Goal: Check status: Check status

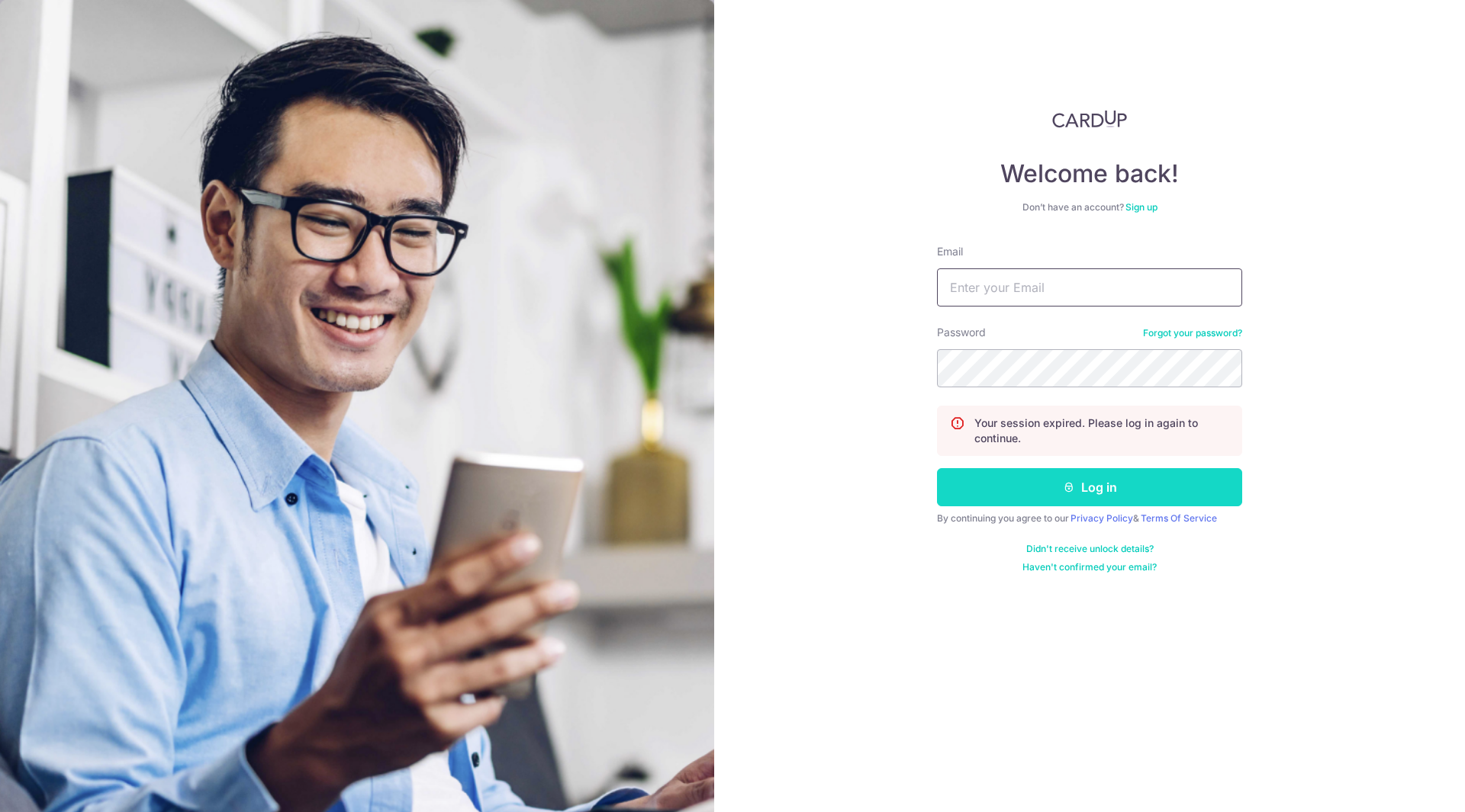
type input "[EMAIL_ADDRESS][DOMAIN_NAME]"
click at [1101, 492] on button "Log in" at bounding box center [1089, 487] width 305 height 38
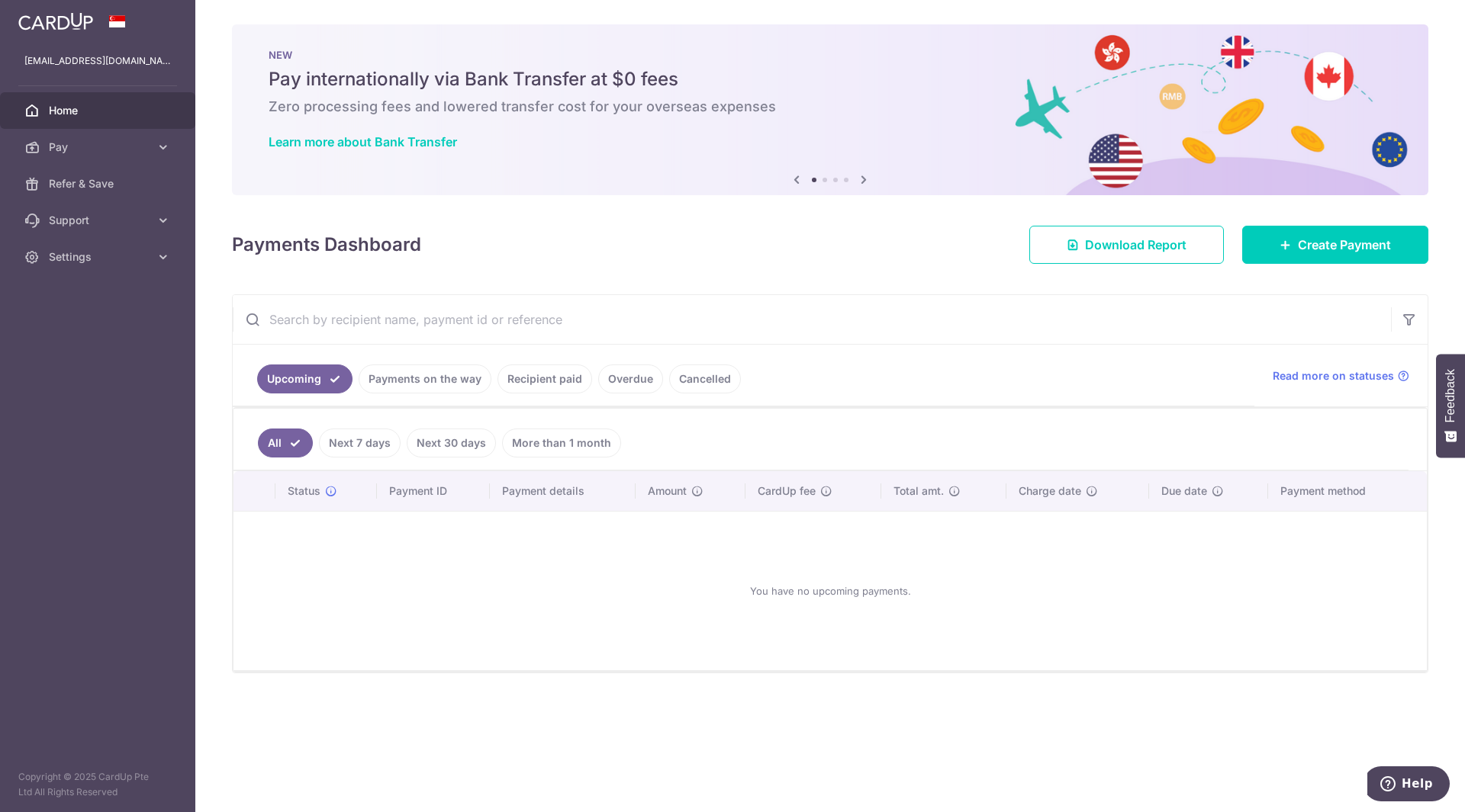
click at [446, 386] on link "Payments on the way" at bounding box center [425, 379] width 133 height 29
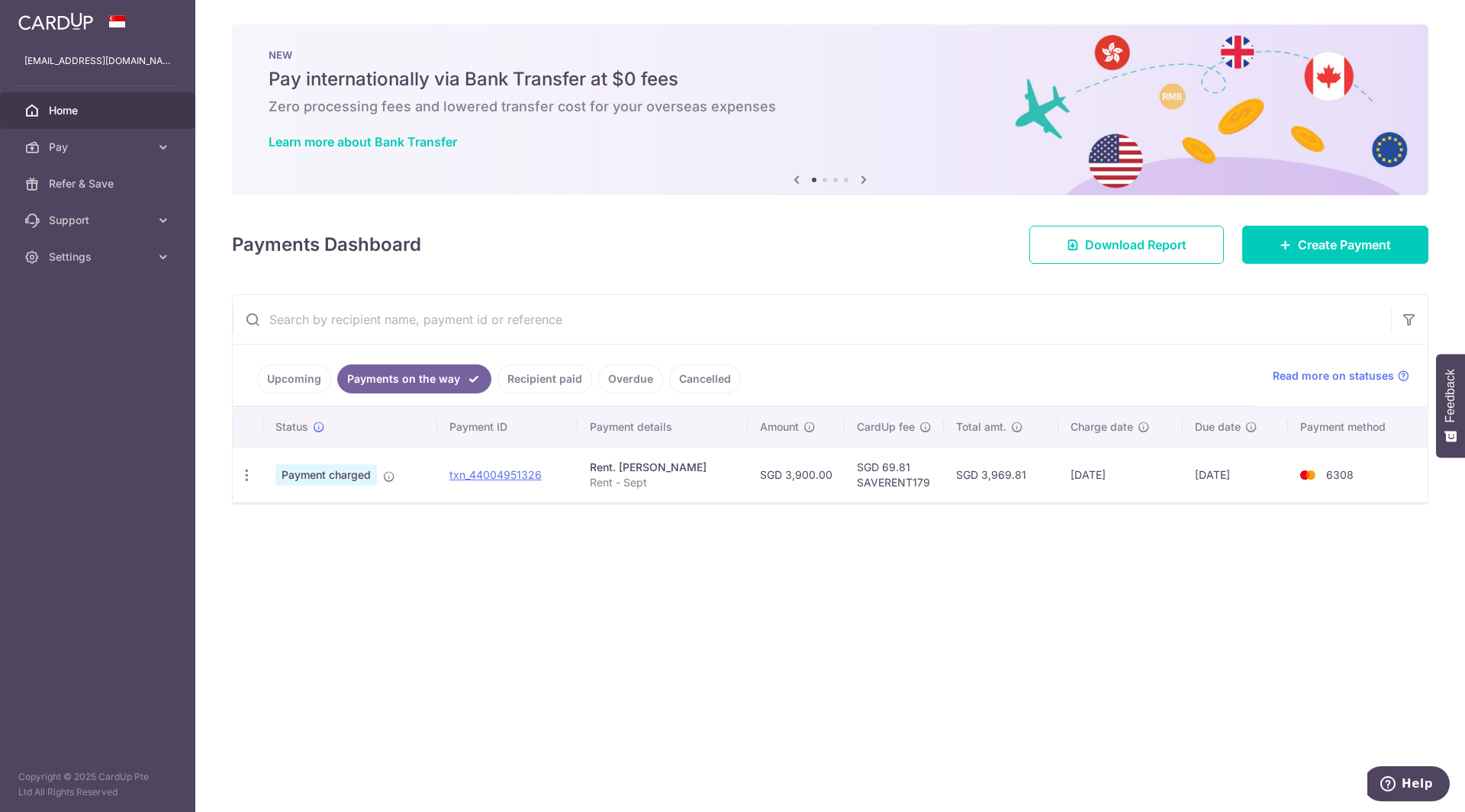
click at [546, 376] on link "Recipient paid" at bounding box center [545, 379] width 95 height 29
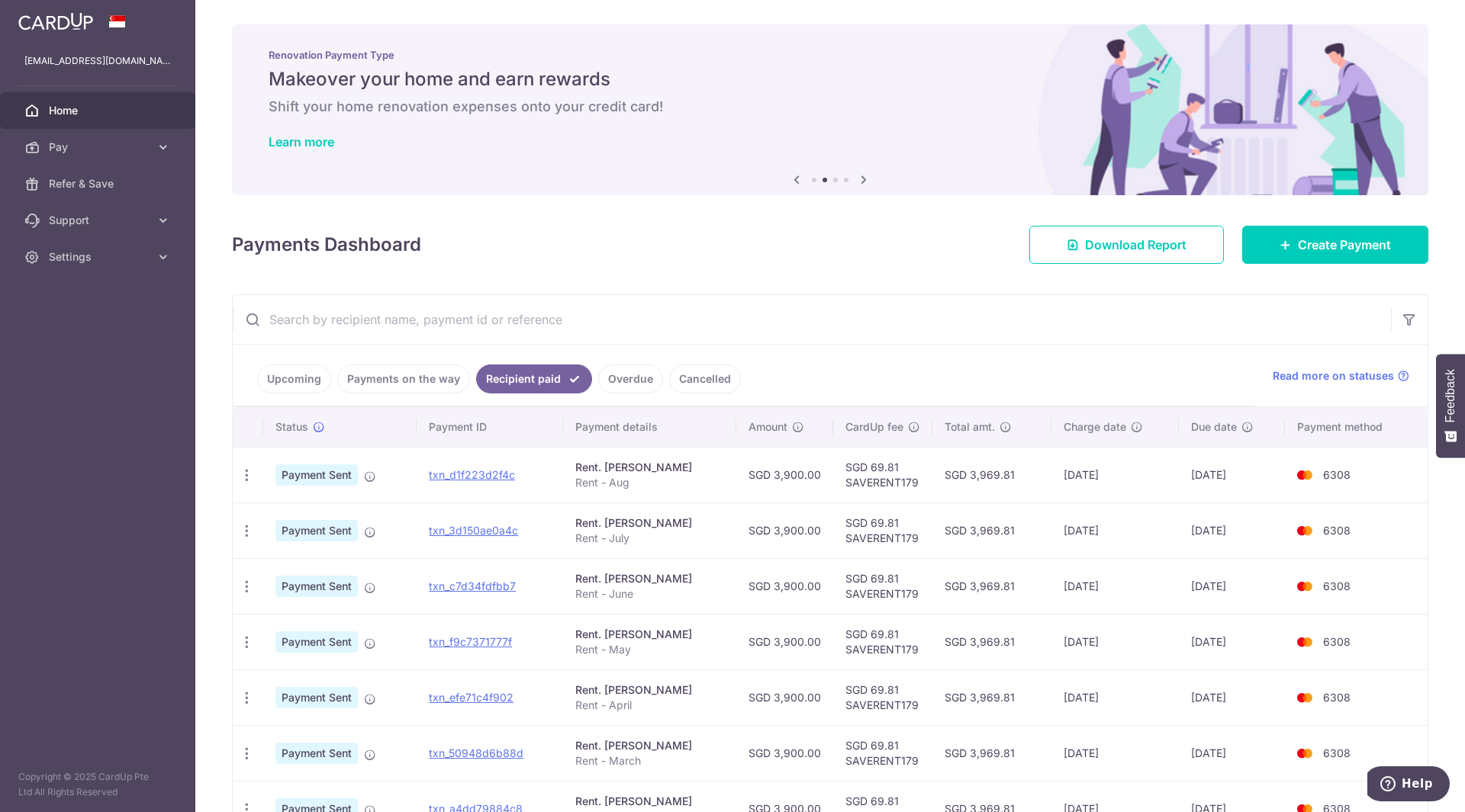
click at [391, 375] on link "Payments on the way" at bounding box center [403, 379] width 133 height 29
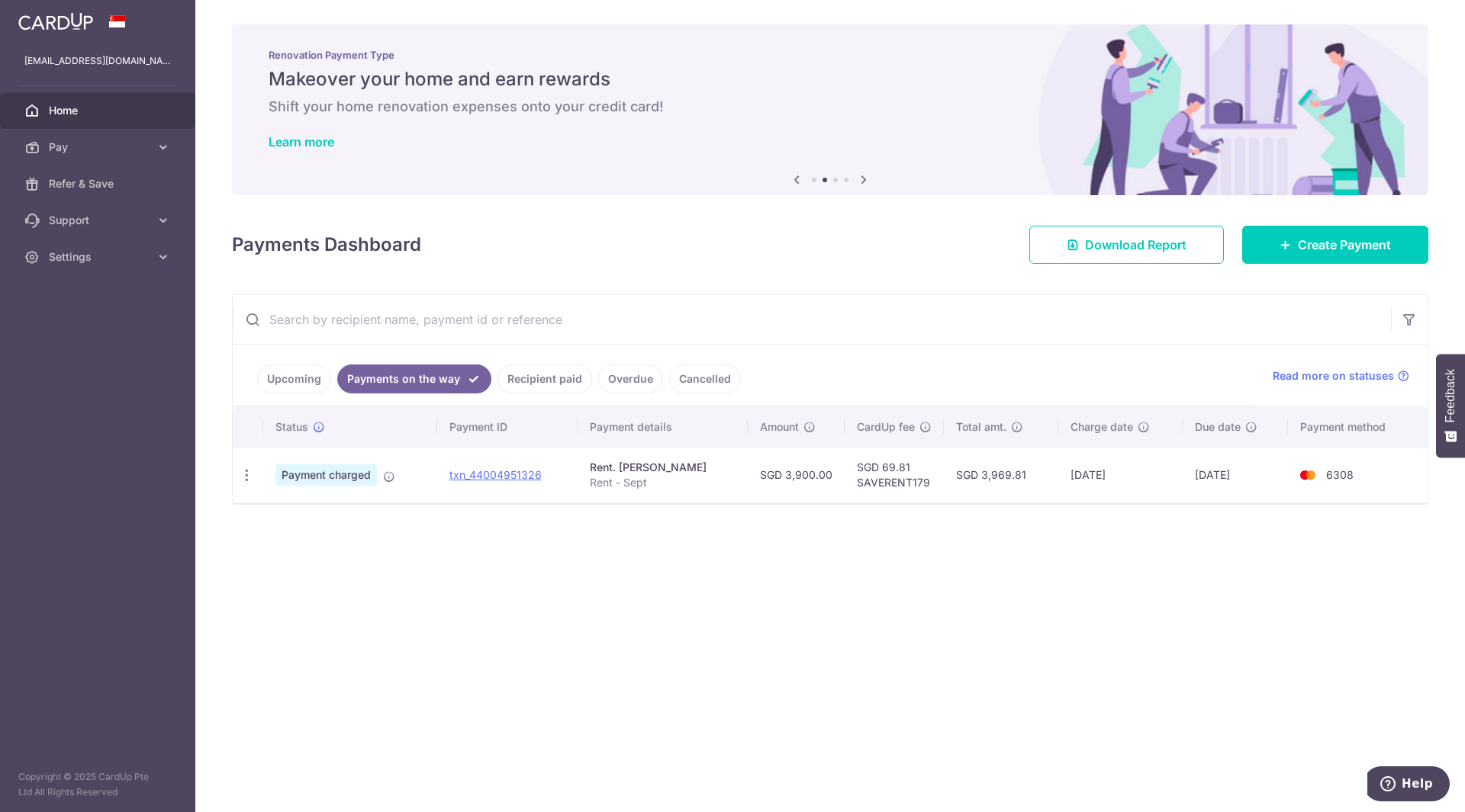
click at [279, 375] on link "Upcoming" at bounding box center [294, 379] width 74 height 29
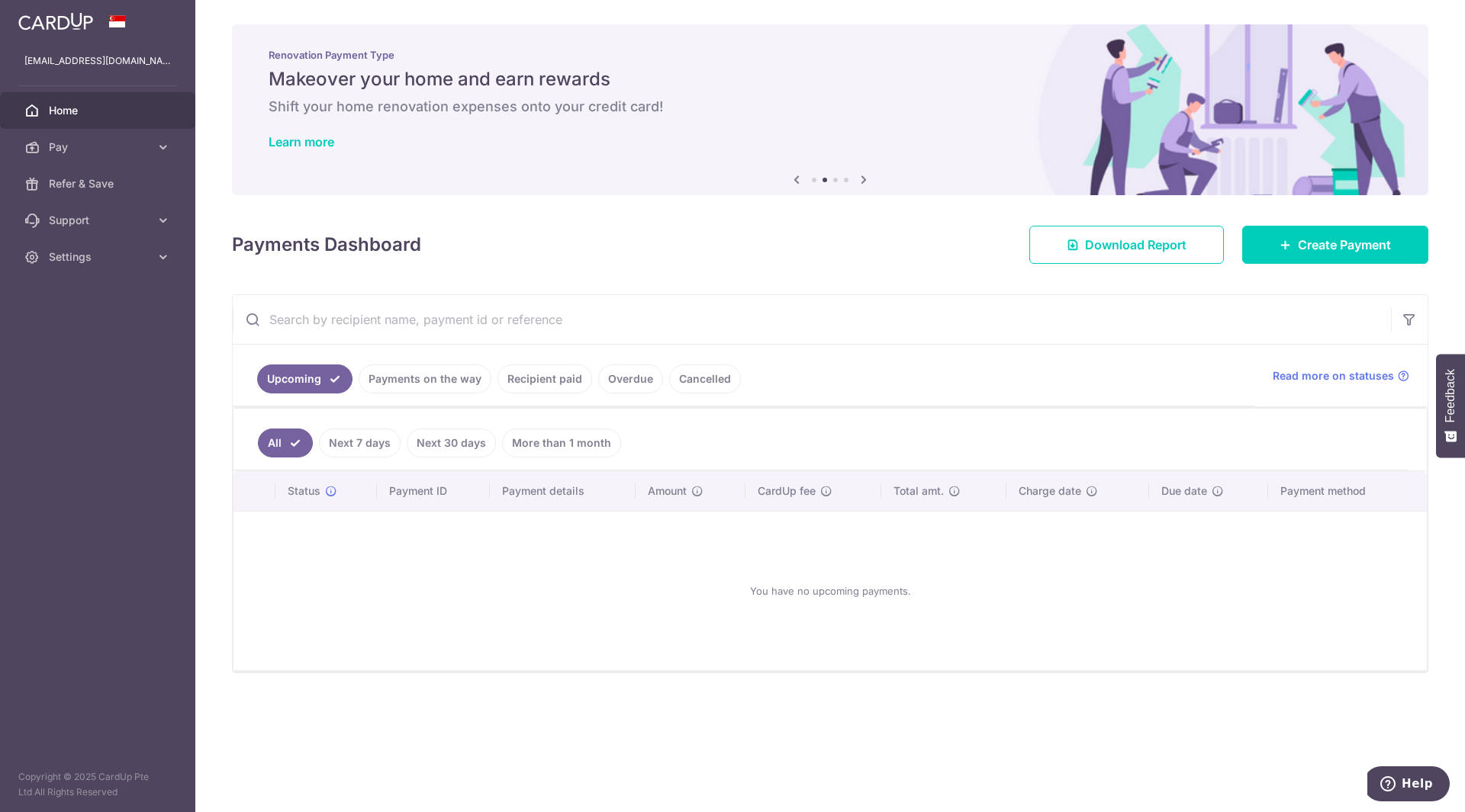
click at [376, 378] on link "Payments on the way" at bounding box center [425, 379] width 133 height 29
